Goal: Information Seeking & Learning: Learn about a topic

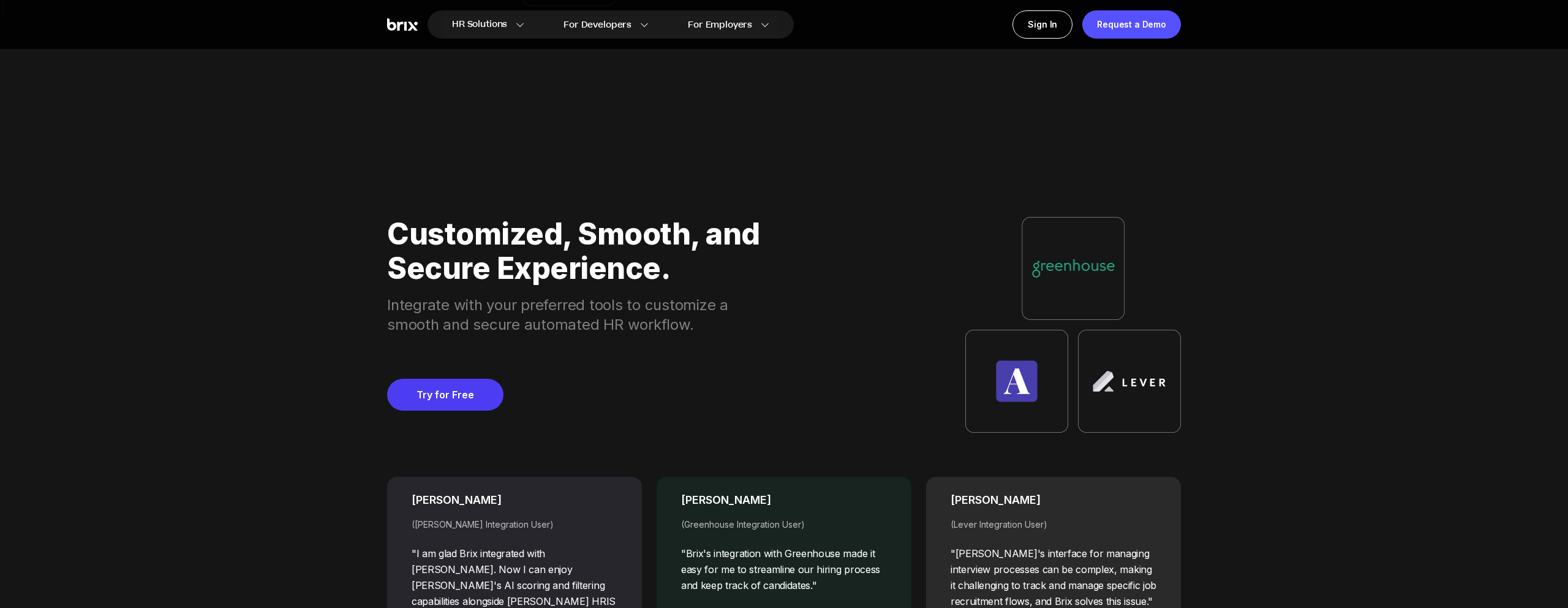
scroll to position [4927, 0]
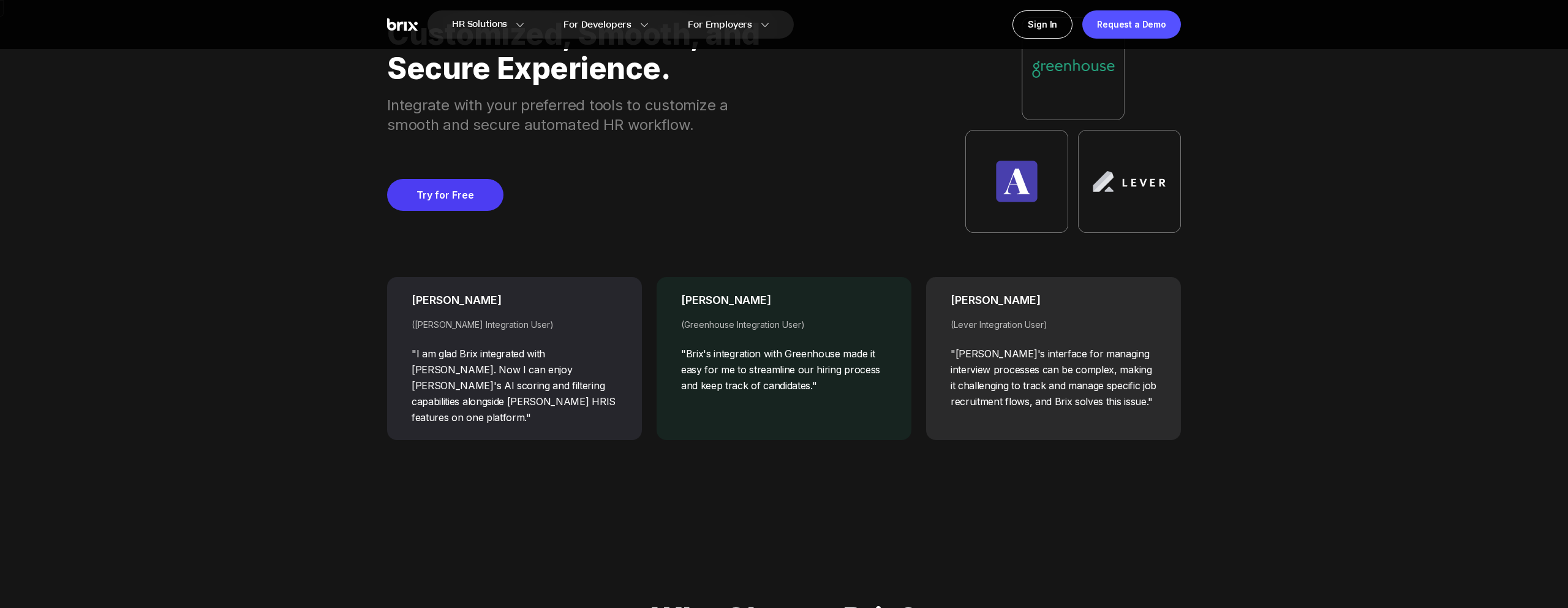
click at [737, 368] on div ""Brix's integration with Greenhouse made it easy for me to streamline our hirin…" at bounding box center [784, 369] width 206 height 48
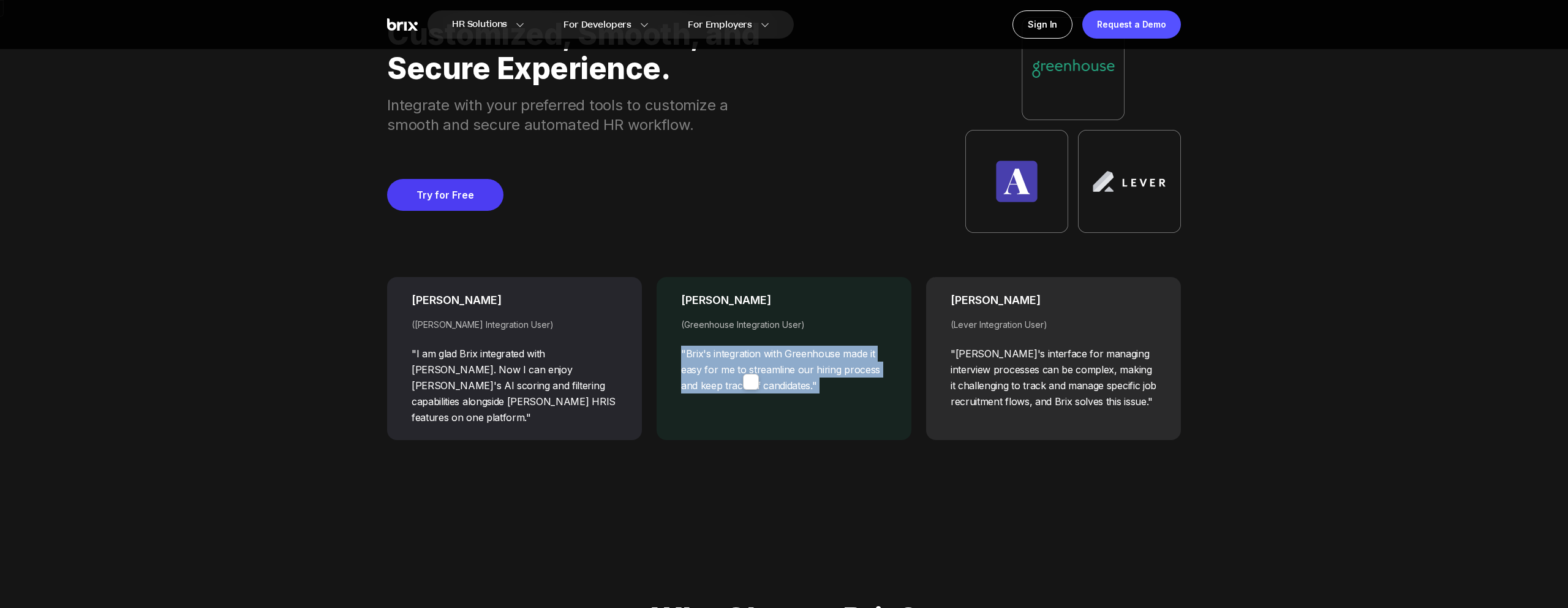
click at [737, 368] on div ""Brix's integration with Greenhouse made it easy for me to streamline our hirin…" at bounding box center [784, 369] width 206 height 48
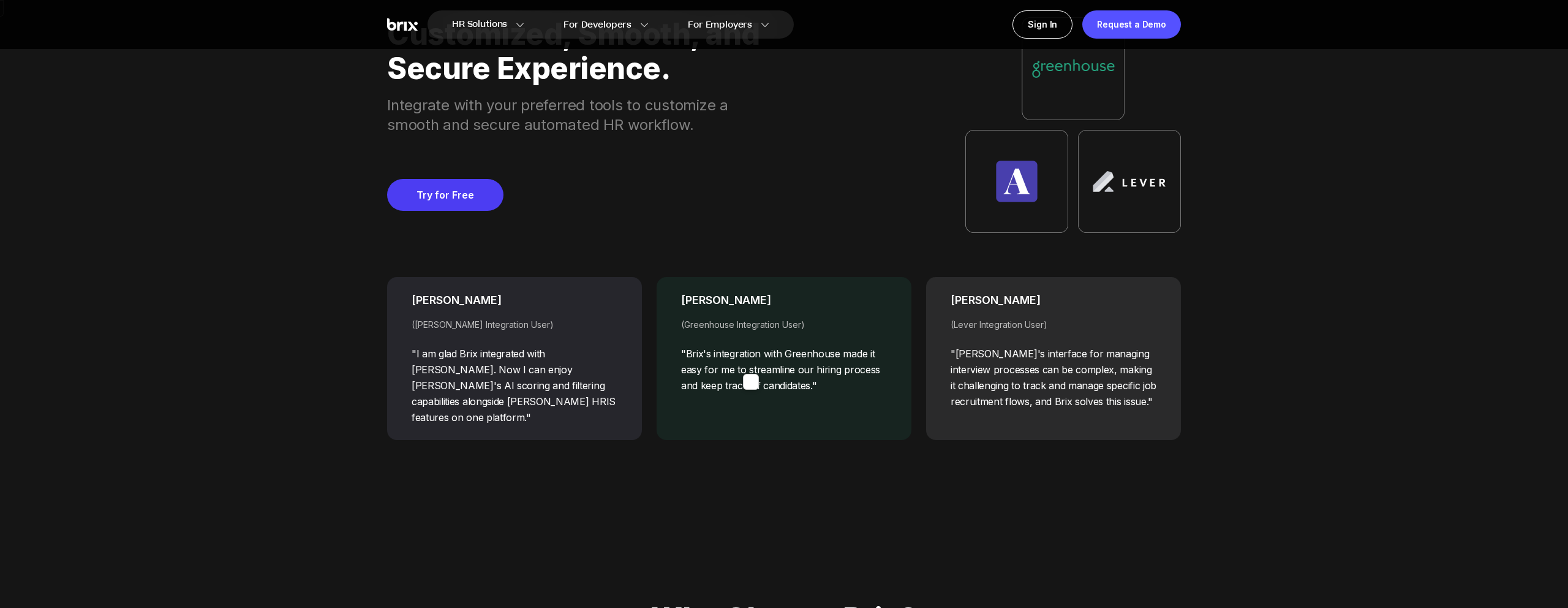
click at [787, 365] on div ""Brix's integration with Greenhouse made it easy for me to streamline our hirin…" at bounding box center [784, 369] width 206 height 48
click at [989, 357] on div ""Lever's interface for managing interview processes can be complex, making it c…" at bounding box center [1053, 377] width 206 height 64
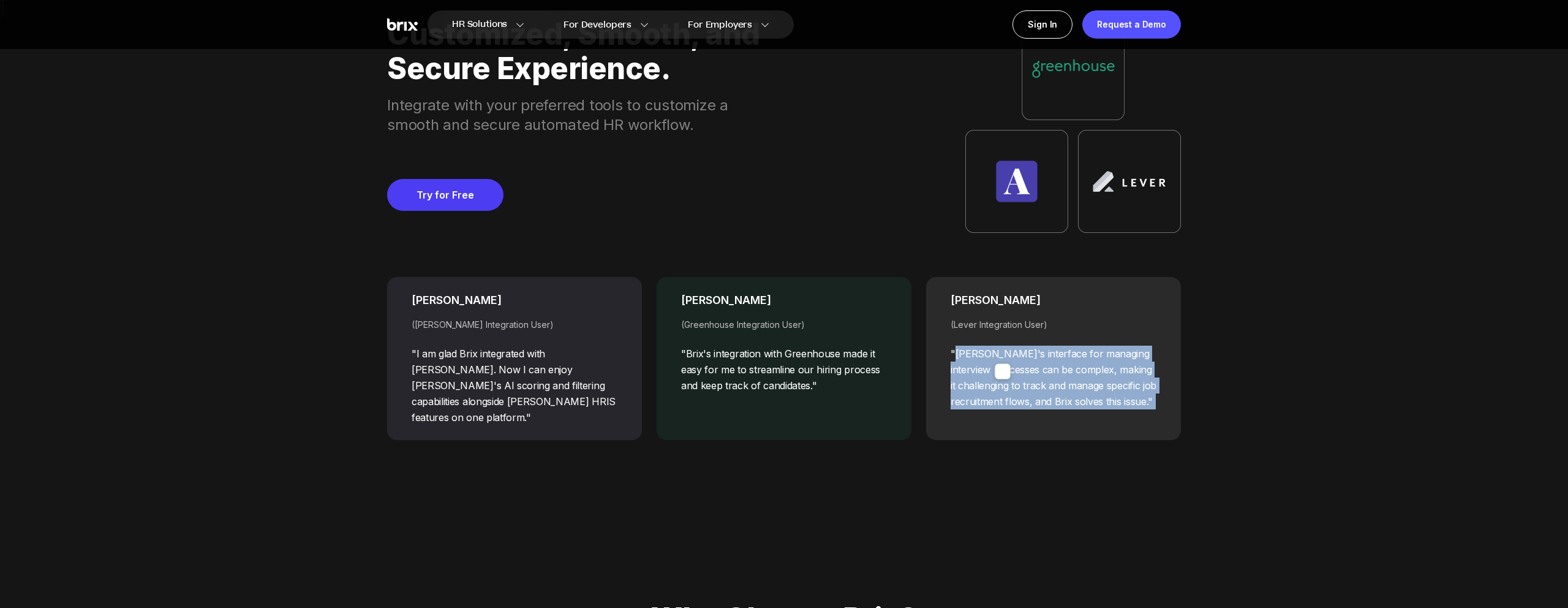
click at [1051, 350] on div ""Lever's interface for managing interview processes can be complex, making it c…" at bounding box center [1053, 377] width 206 height 64
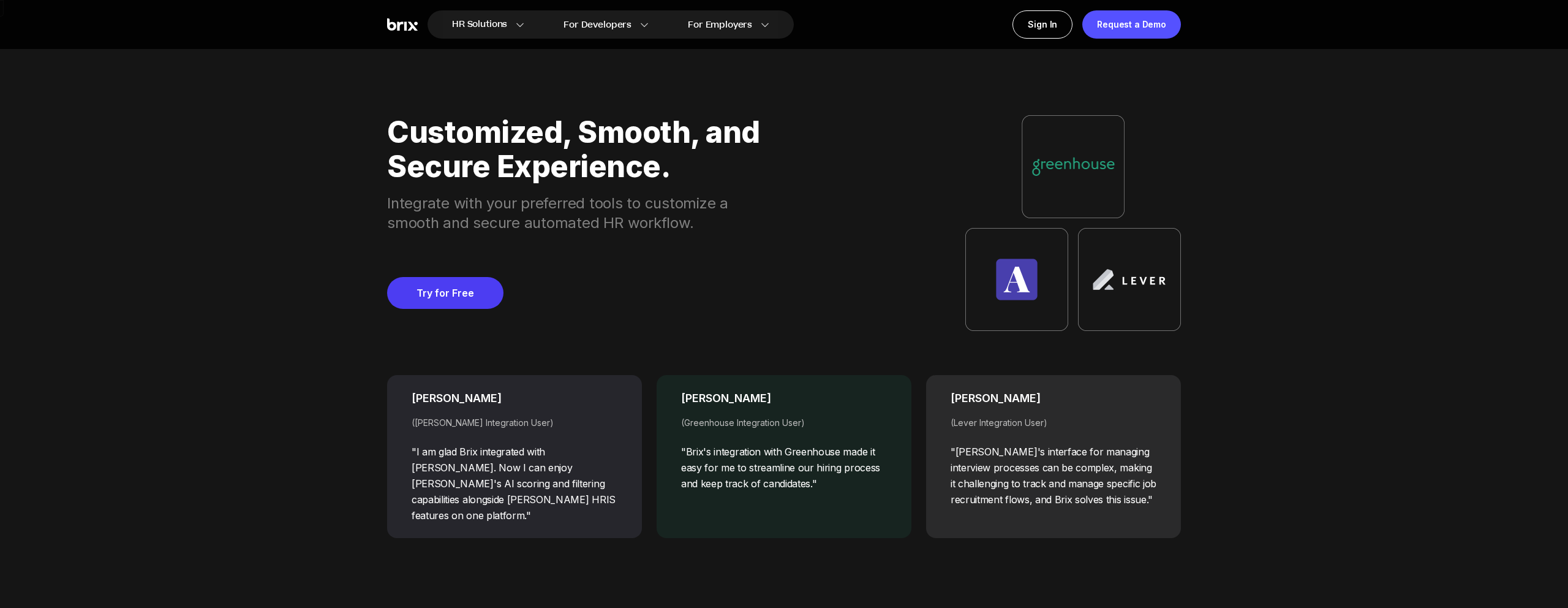
scroll to position [5543, 0]
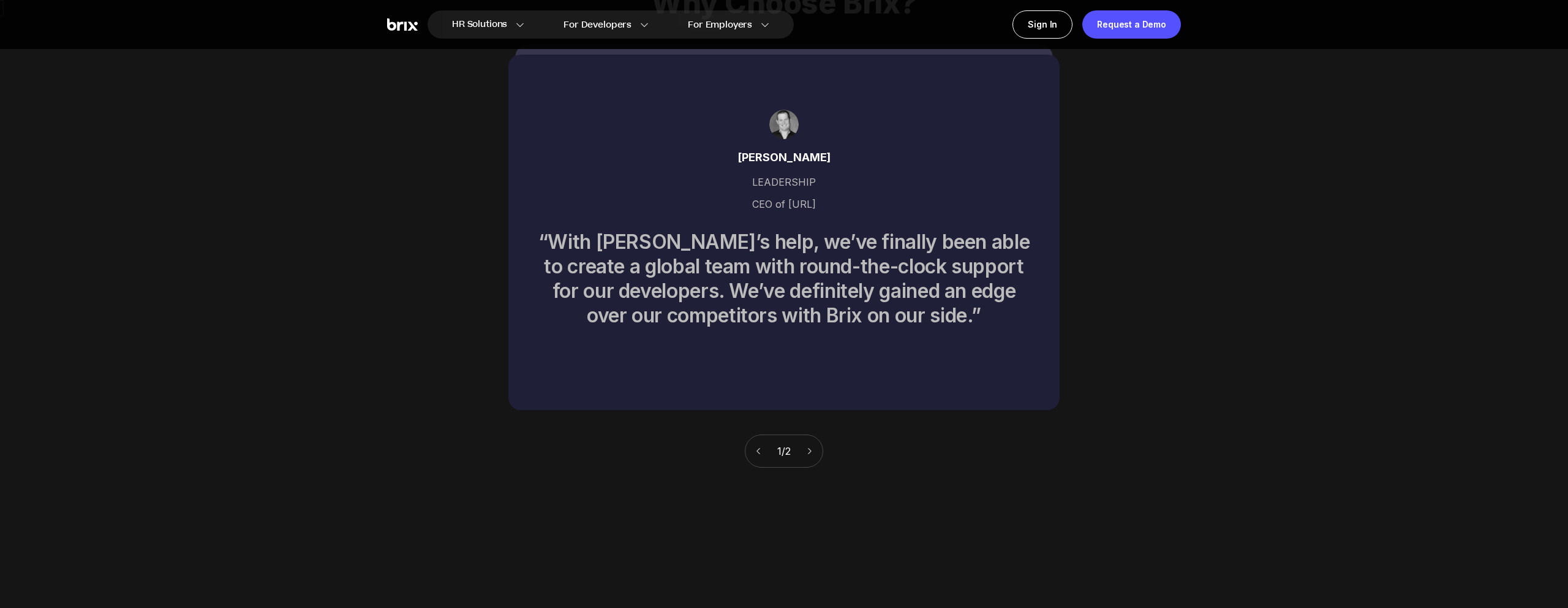
click at [1053, 343] on div "John Burke LEADERSHIP CEO of UBIX.AI “With Brix’s help, we’ve finally been able…" at bounding box center [783, 232] width 551 height 355
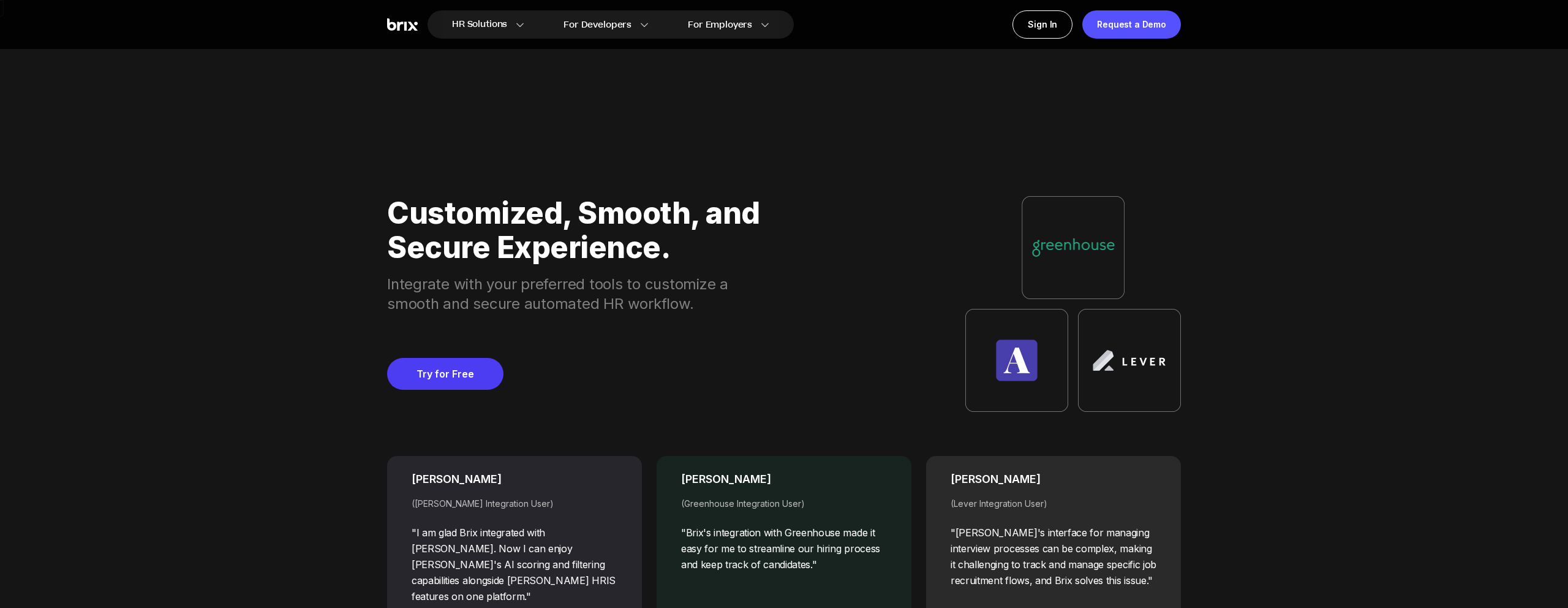
scroll to position [4746, 0]
click at [408, 27] on img at bounding box center [402, 24] width 30 height 13
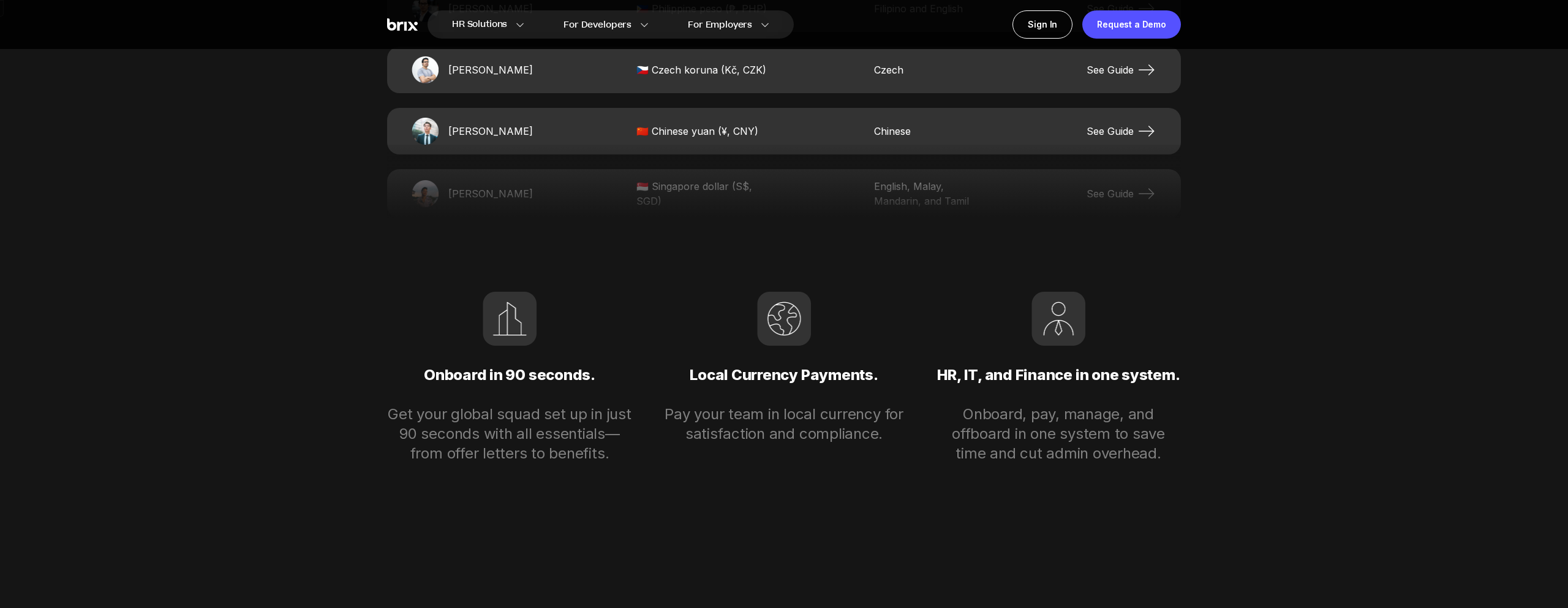
scroll to position [2760, 0]
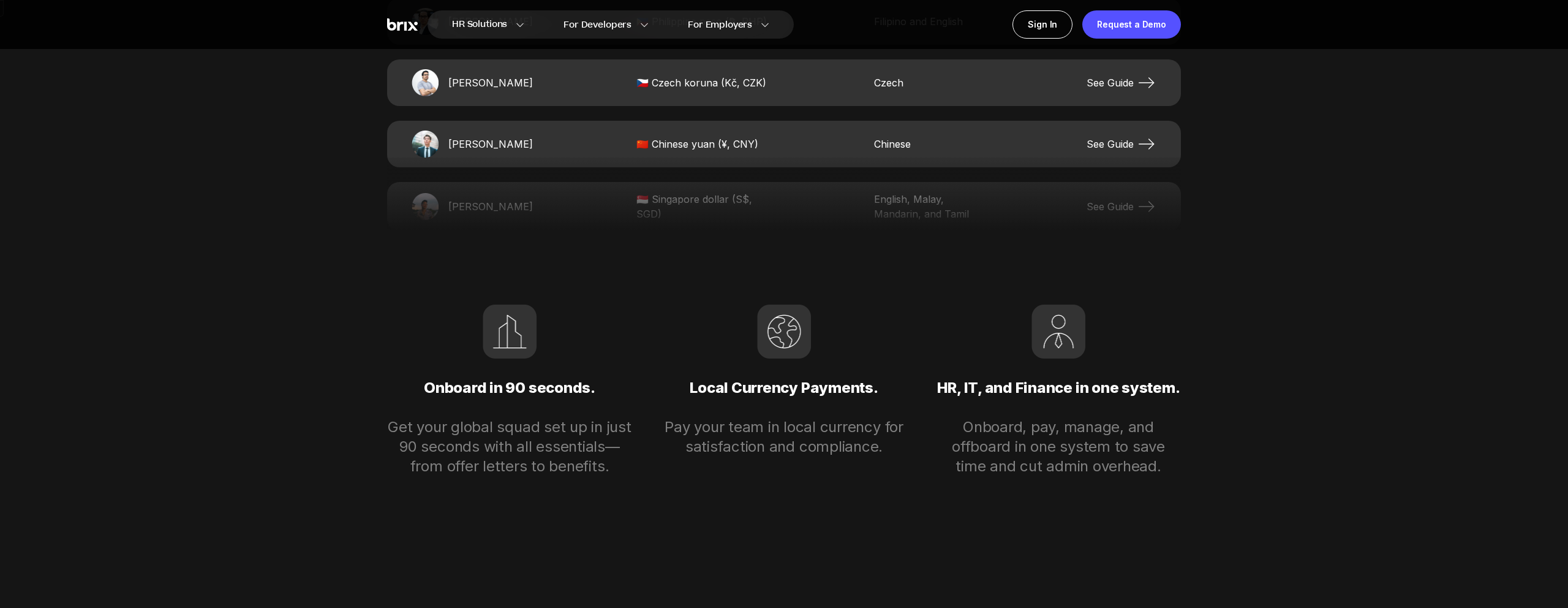
click at [886, 143] on span "Chinese" at bounding box center [929, 144] width 110 height 15
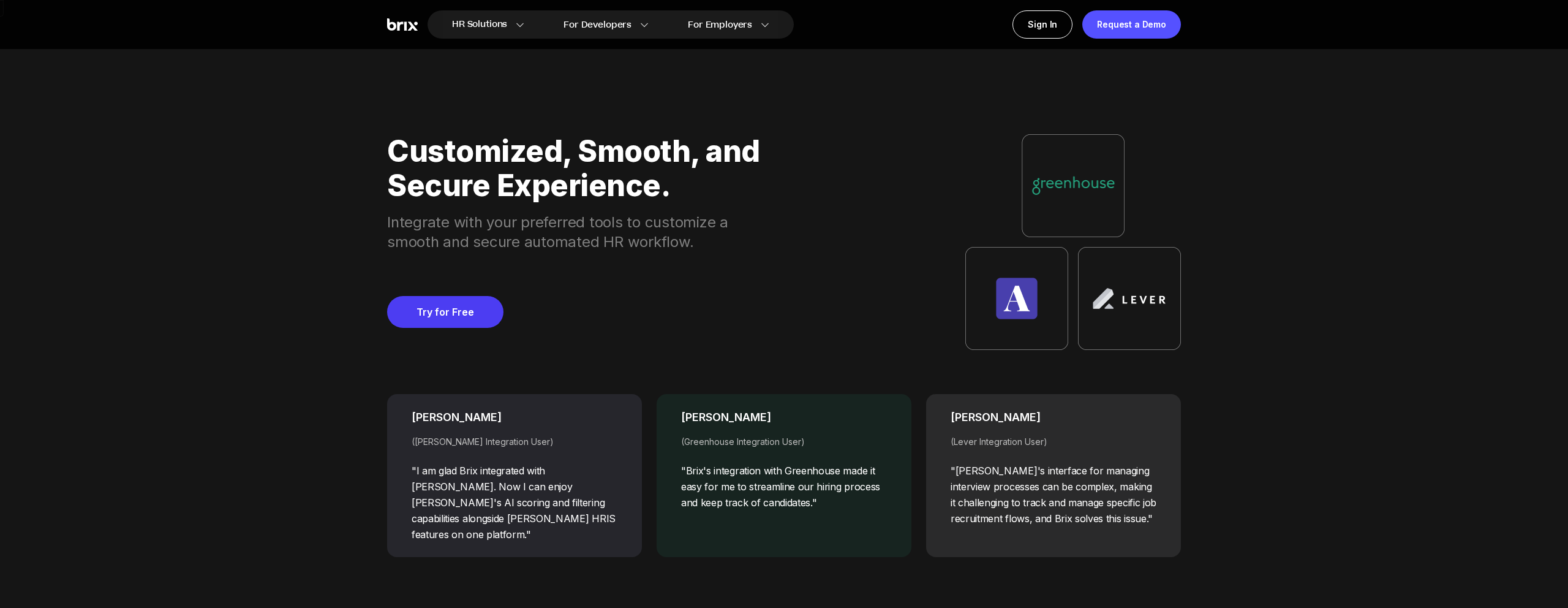
scroll to position [4830, 0]
